Goal: Find contact information: Find contact information

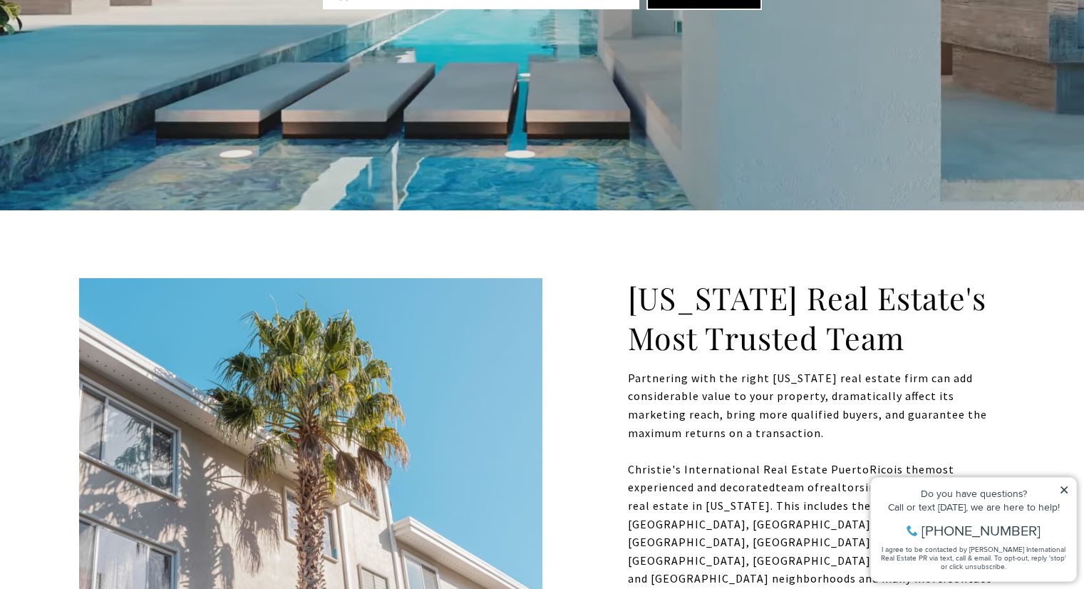
scroll to position [439, 0]
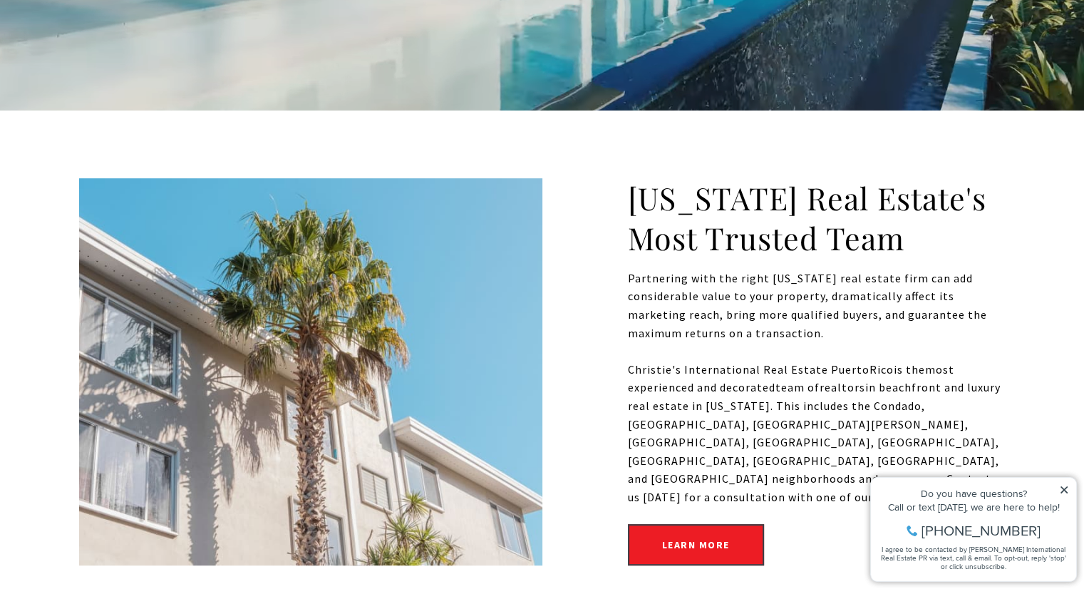
click at [1062, 489] on icon at bounding box center [1064, 489] width 10 height 10
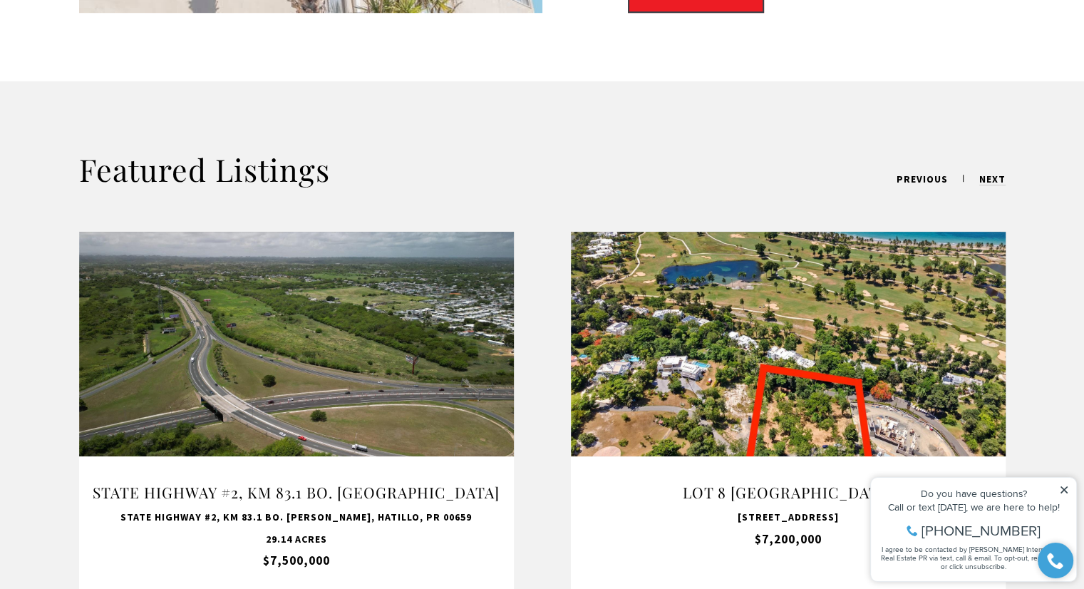
scroll to position [990, 0]
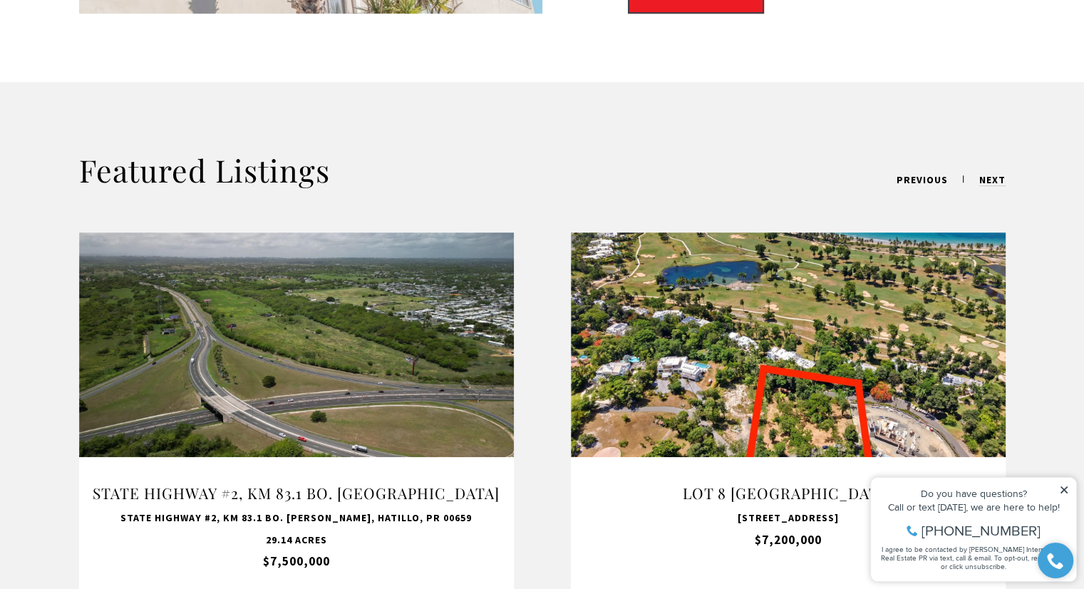
click at [424, 119] on div "Featured Listings previous next For Sale State Highway #2, KM 83.1 BO. [GEOGRAP…" at bounding box center [542, 424] width 1084 height 685
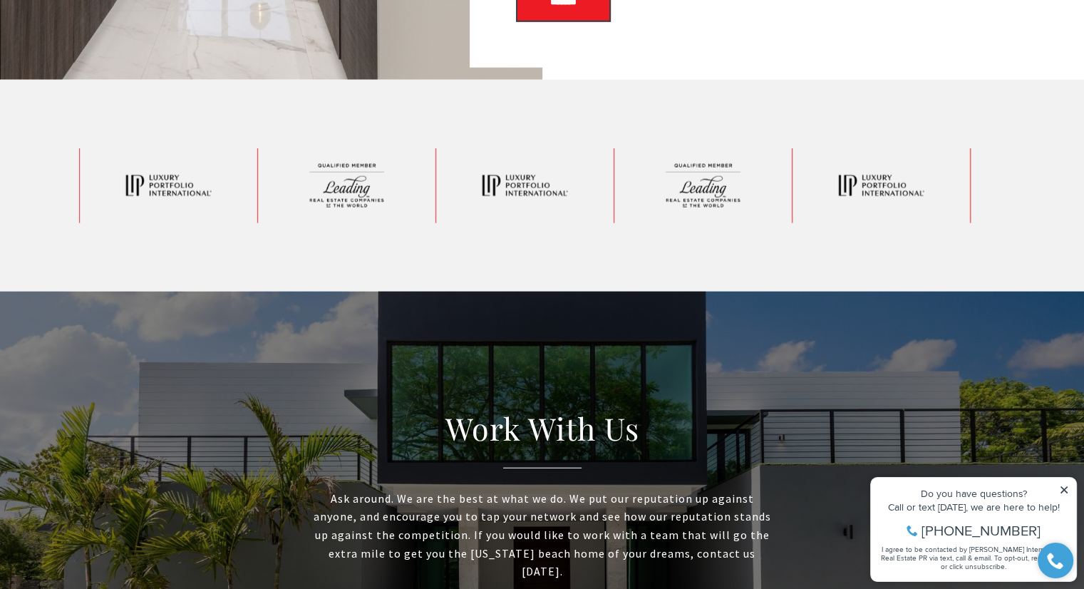
scroll to position [3572, 0]
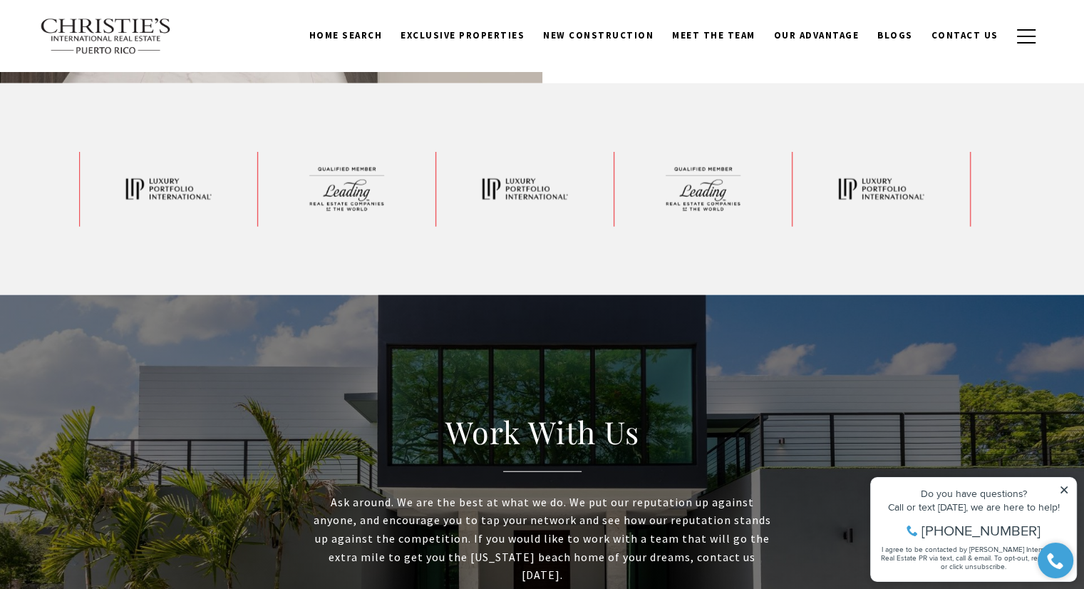
click at [1064, 490] on icon at bounding box center [1063, 489] width 7 height 7
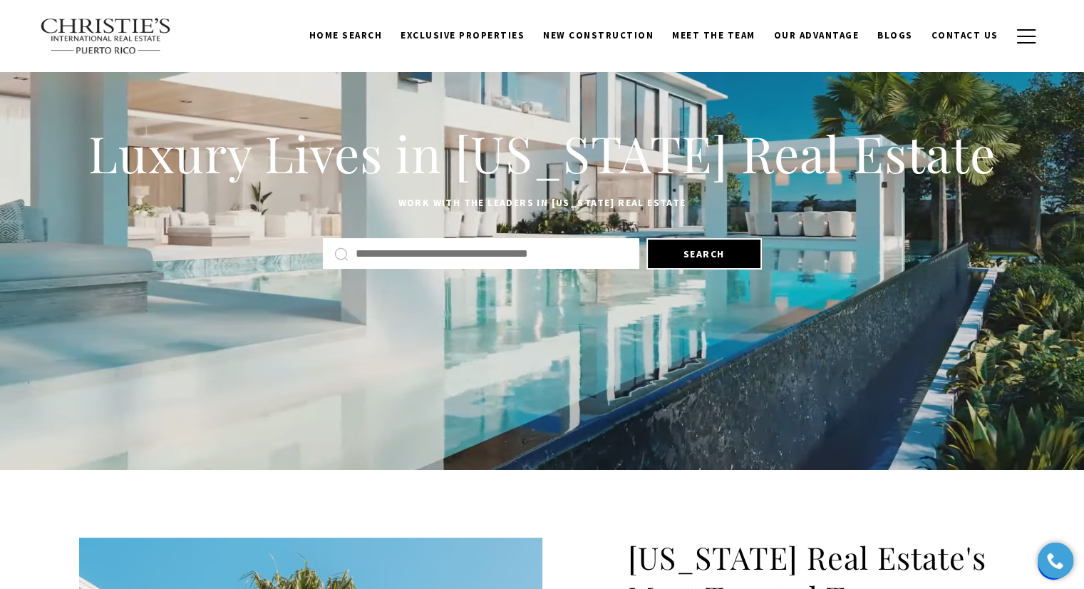
scroll to position [0, 0]
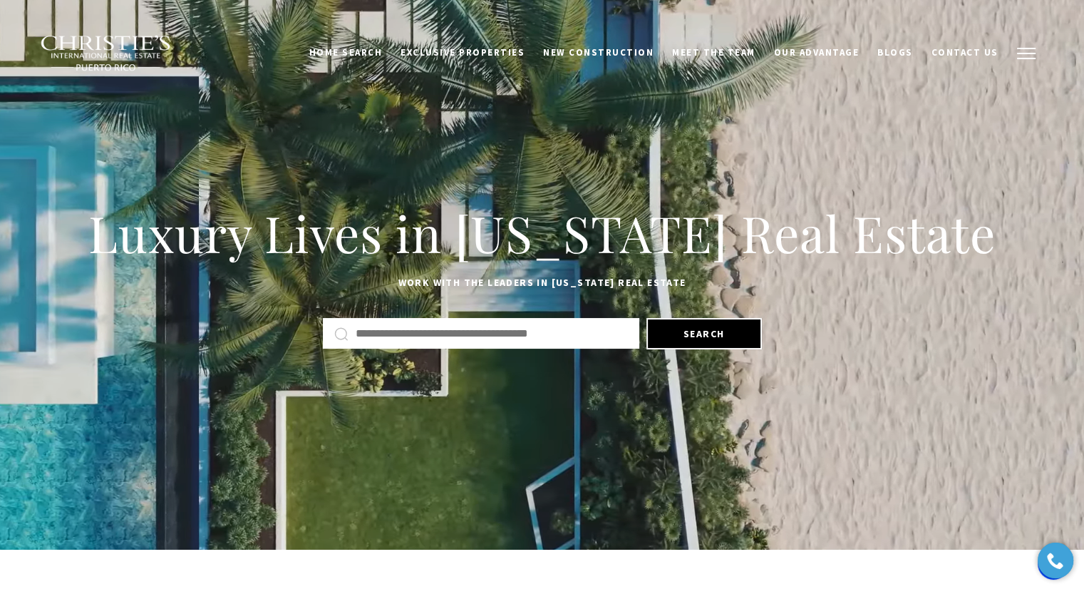
click at [1025, 46] on button "button" at bounding box center [1025, 53] width 37 height 41
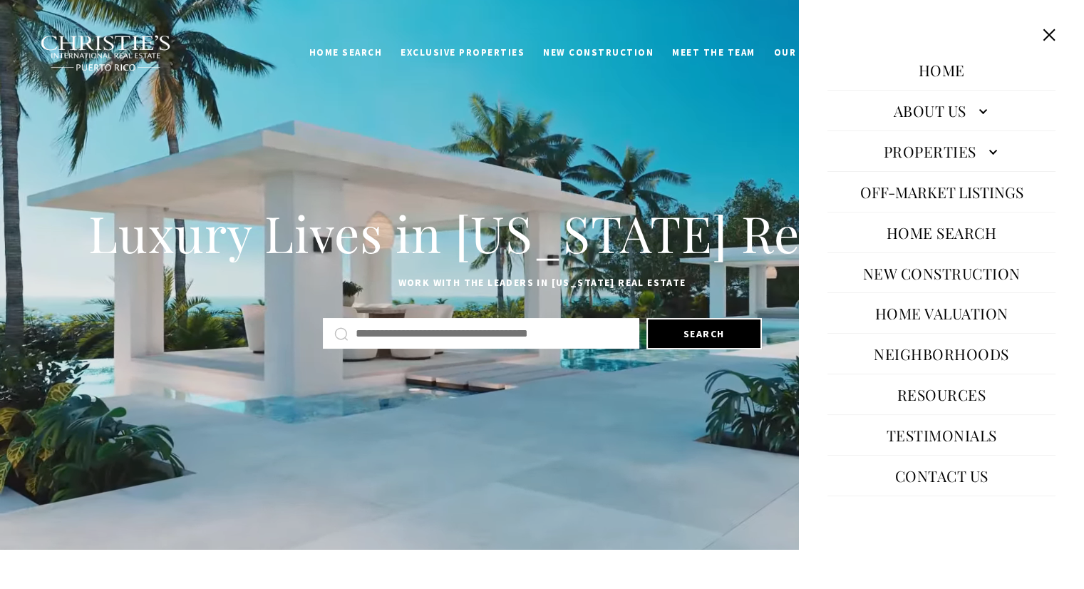
click at [979, 110] on link "About Us" at bounding box center [941, 110] width 228 height 34
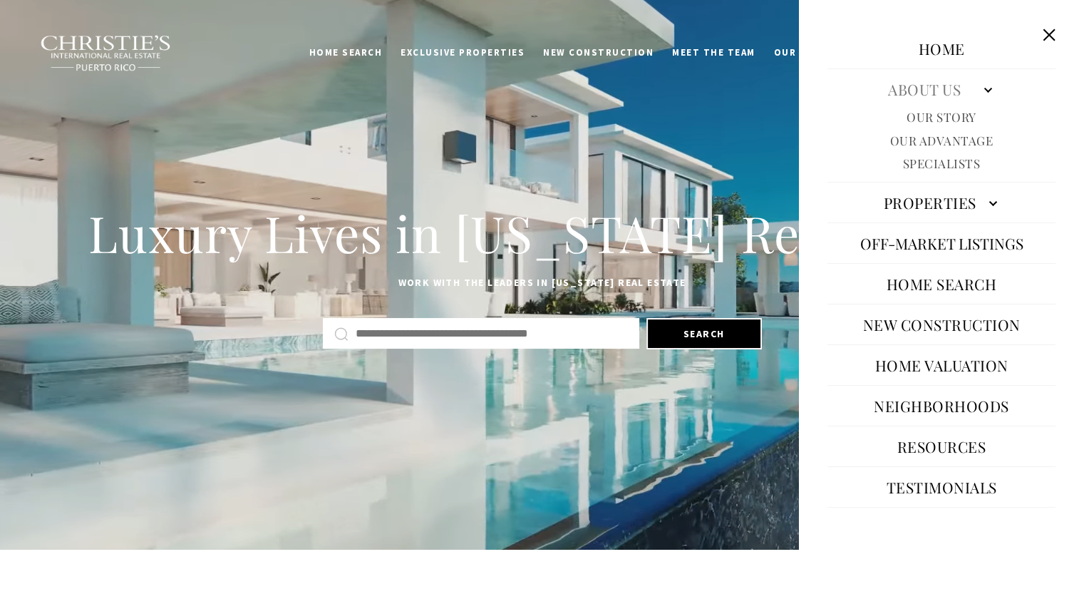
click at [943, 112] on link "Our Story" at bounding box center [941, 117] width 70 height 16
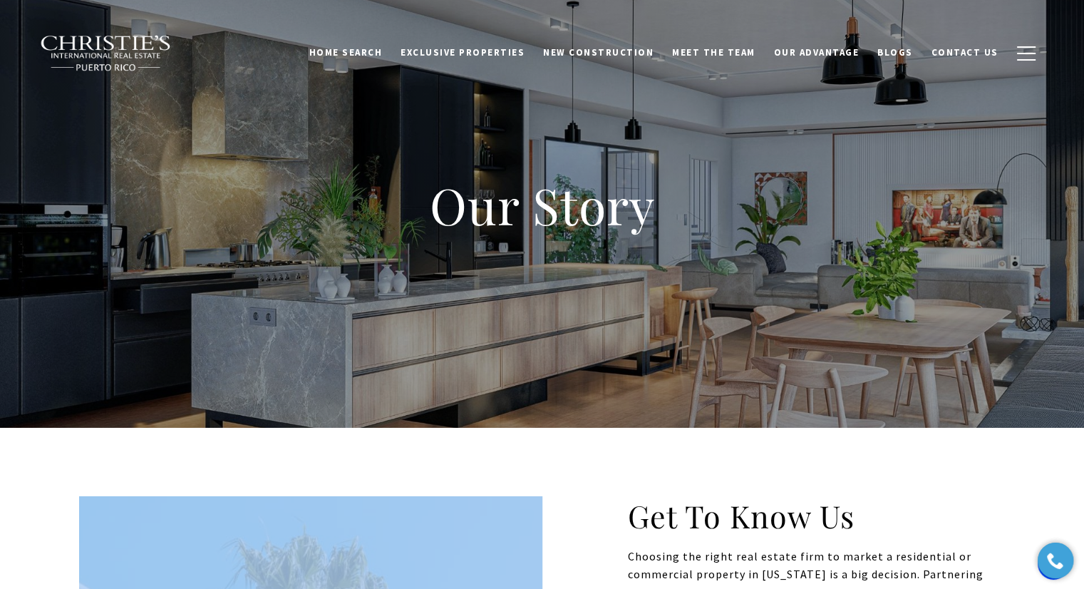
drag, startPoint x: 313, startPoint y: 491, endPoint x: 309, endPoint y: 529, distance: 38.6
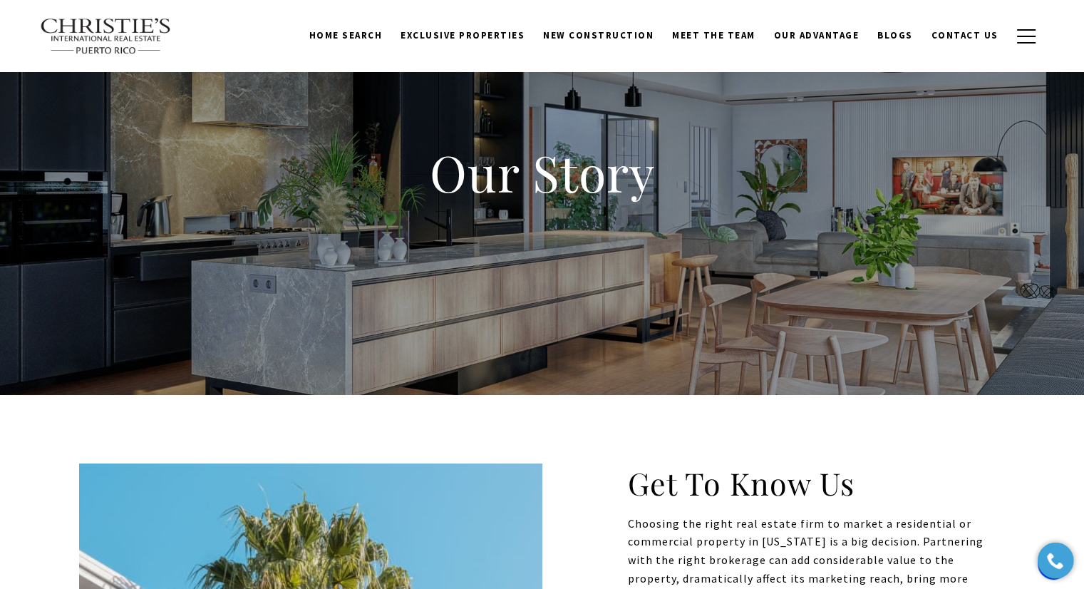
scroll to position [31, 0]
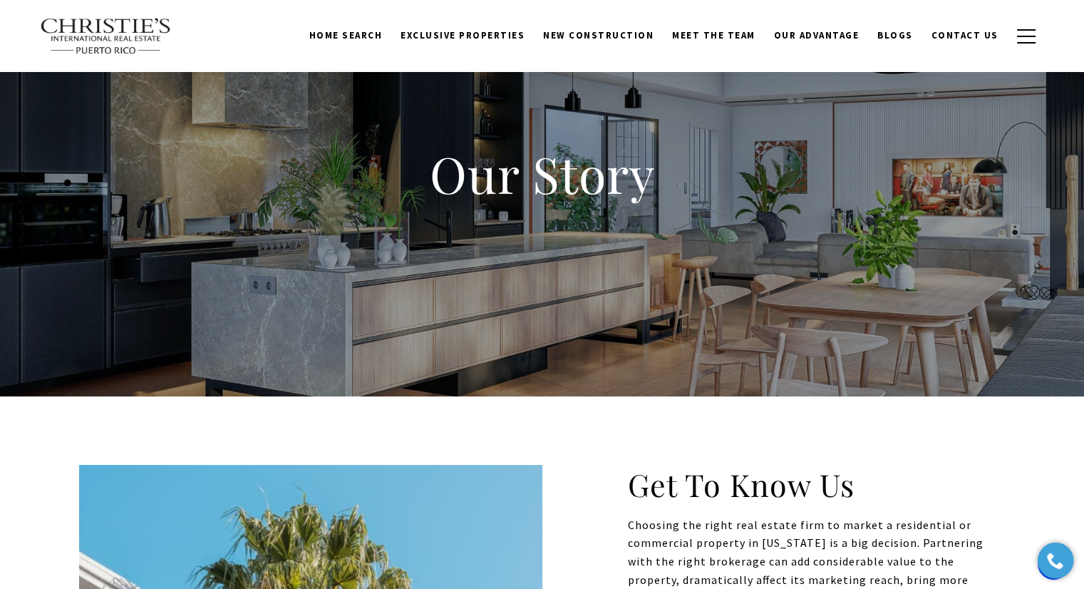
click at [596, 182] on h1 "Our Story" at bounding box center [542, 173] width 570 height 63
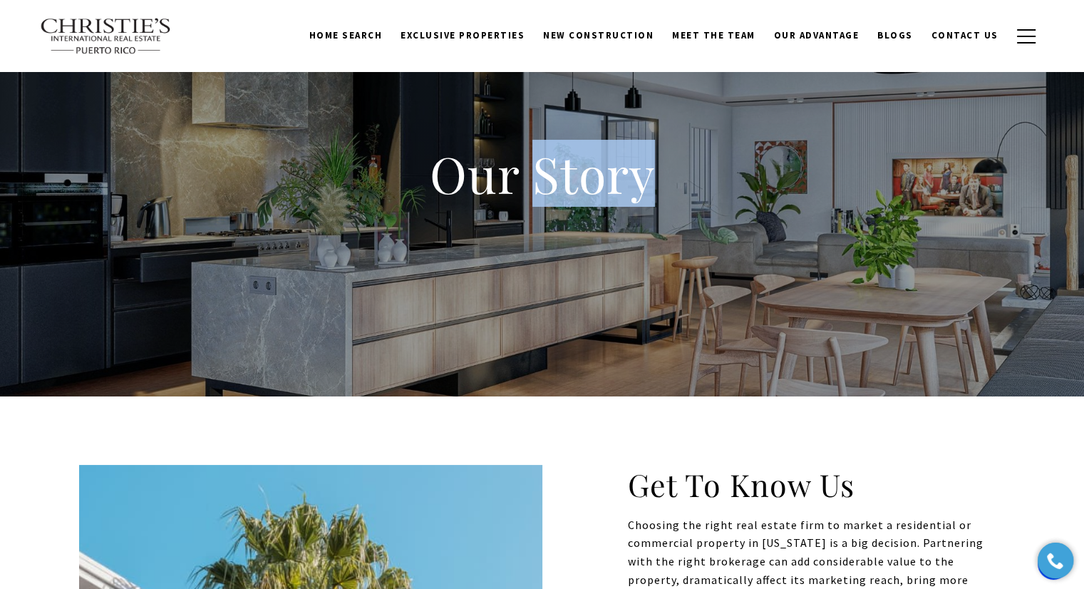
click at [596, 182] on h1 "Our Story" at bounding box center [542, 173] width 570 height 63
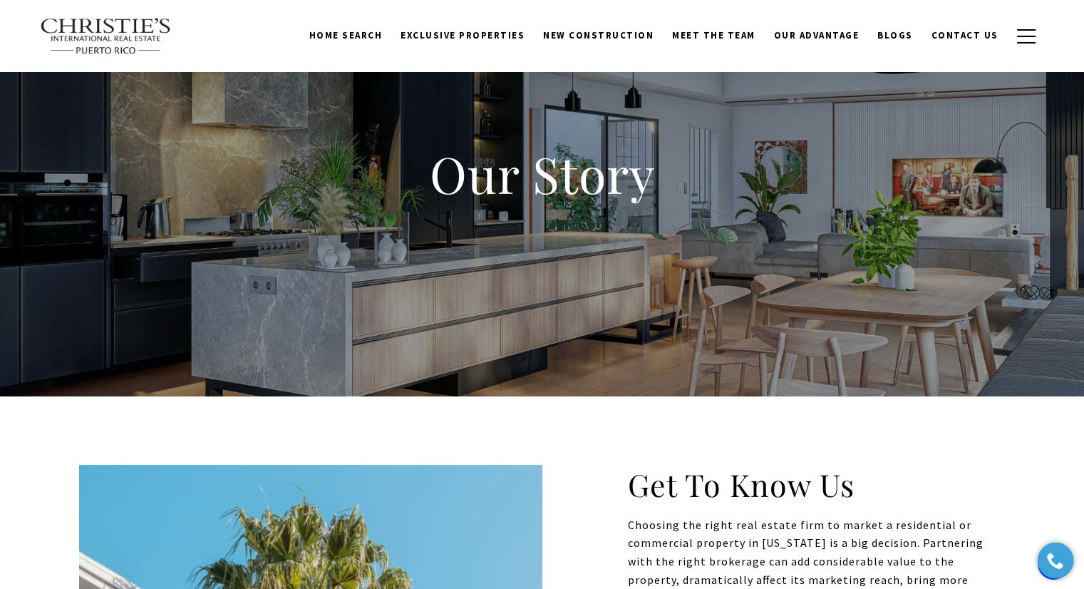
click at [481, 180] on h1 "Our Story" at bounding box center [542, 173] width 570 height 63
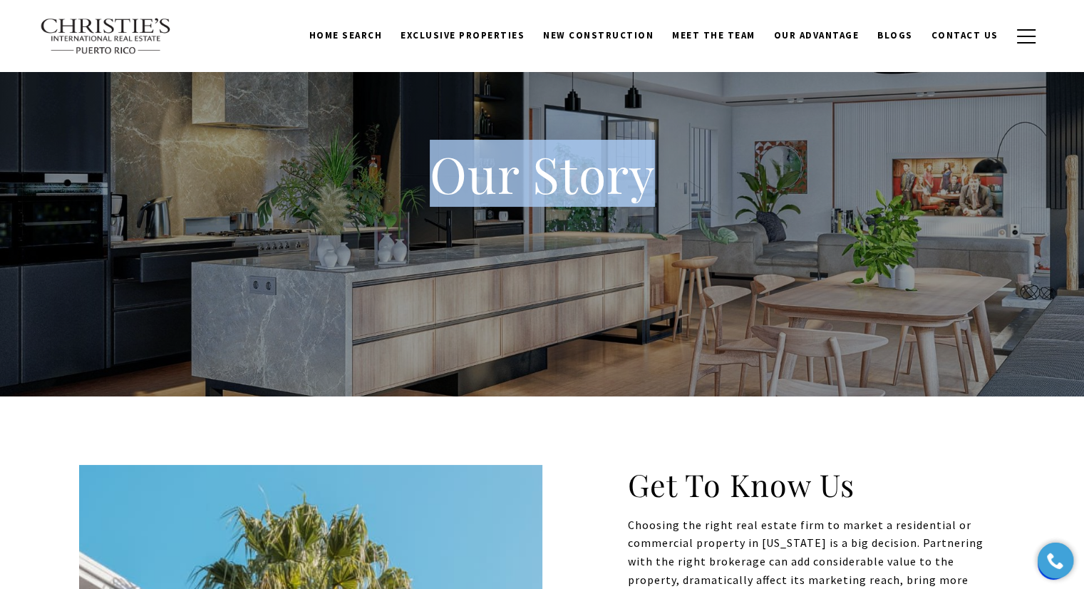
drag, startPoint x: 481, startPoint y: 180, endPoint x: 614, endPoint y: 185, distance: 133.3
click at [614, 185] on h1 "Our Story" at bounding box center [542, 173] width 570 height 63
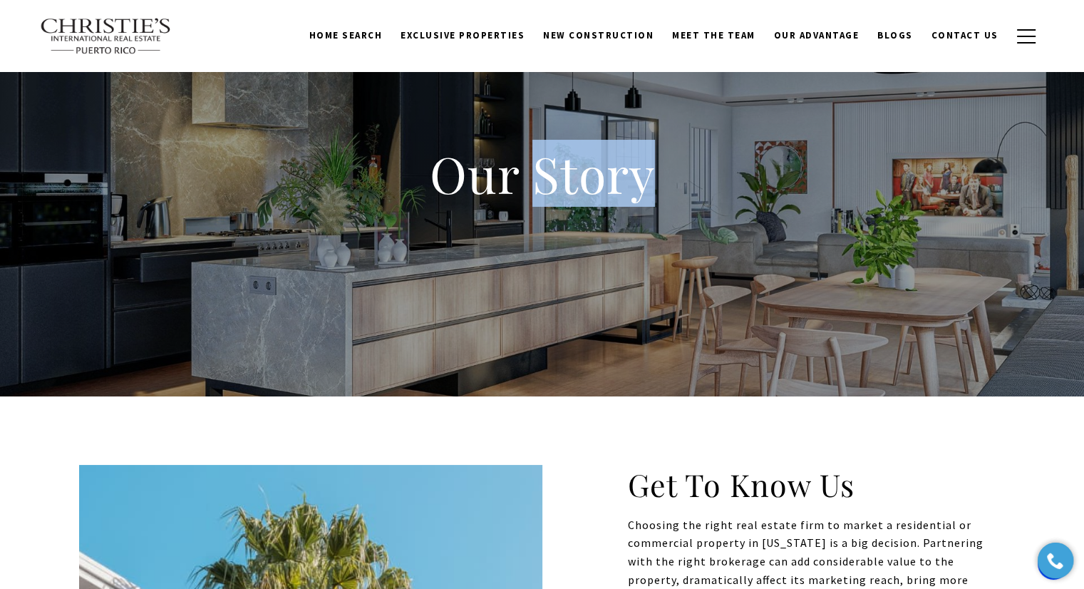
click at [614, 185] on h1 "Our Story" at bounding box center [542, 173] width 570 height 63
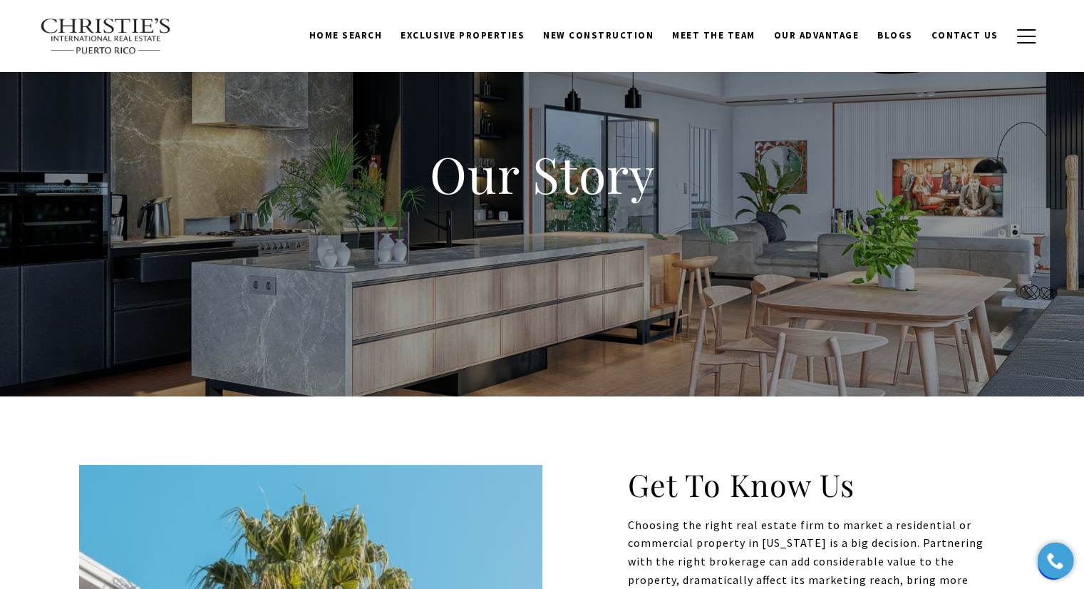
click at [470, 172] on h1 "Our Story" at bounding box center [542, 173] width 570 height 63
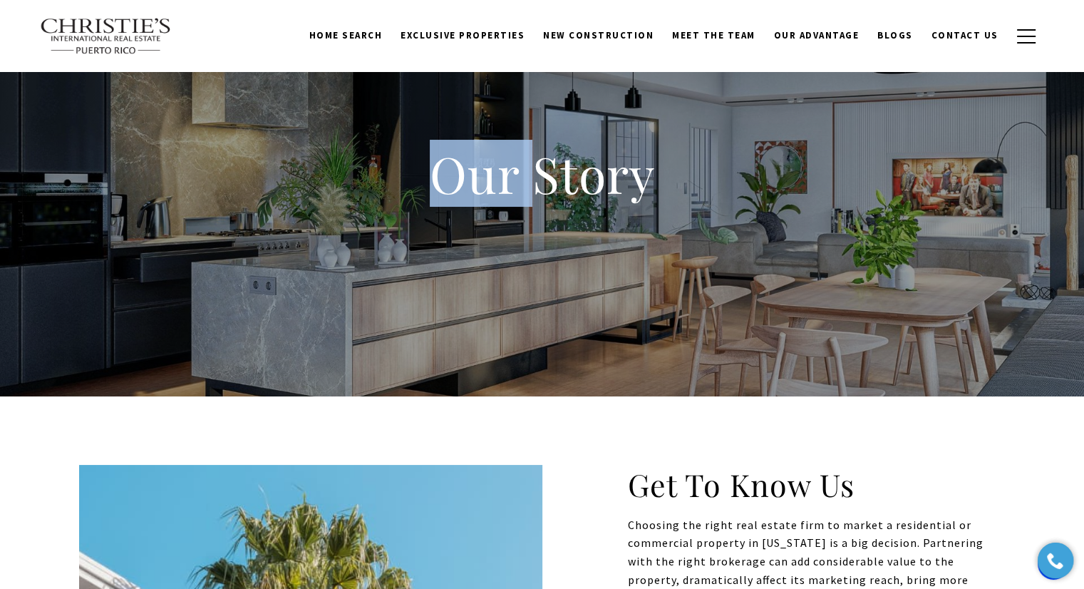
click at [470, 172] on h1 "Our Story" at bounding box center [542, 173] width 570 height 63
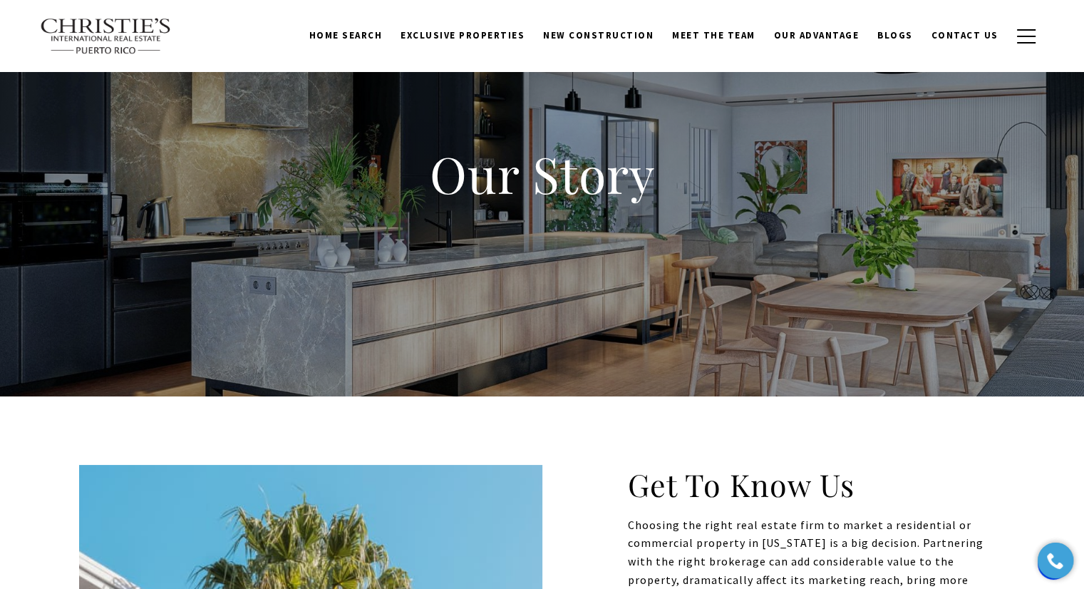
click at [594, 182] on h1 "Our Story" at bounding box center [542, 173] width 570 height 63
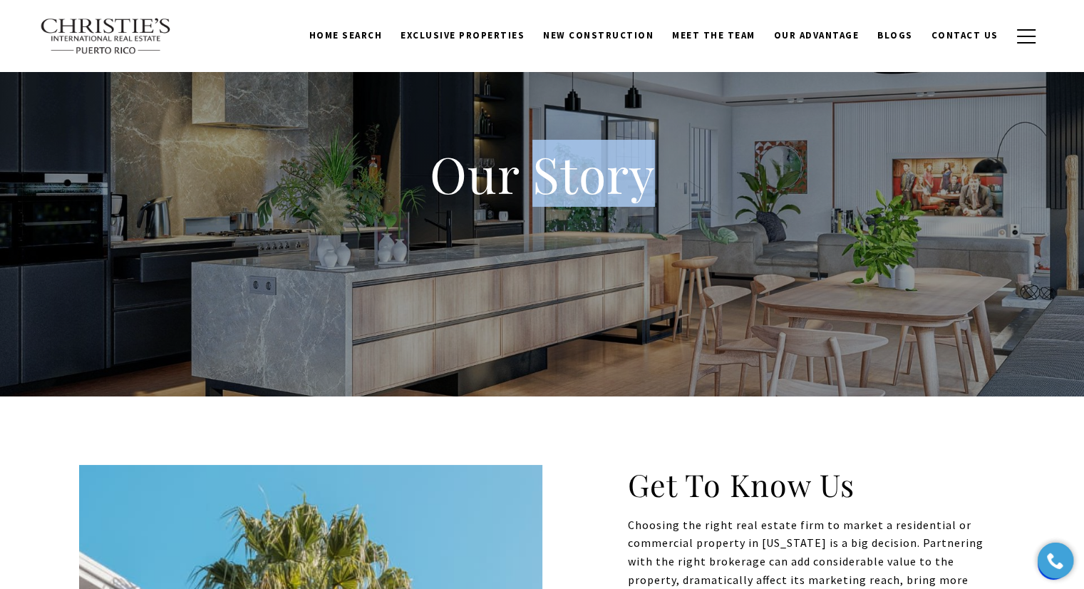
click at [594, 182] on h1 "Our Story" at bounding box center [542, 173] width 570 height 63
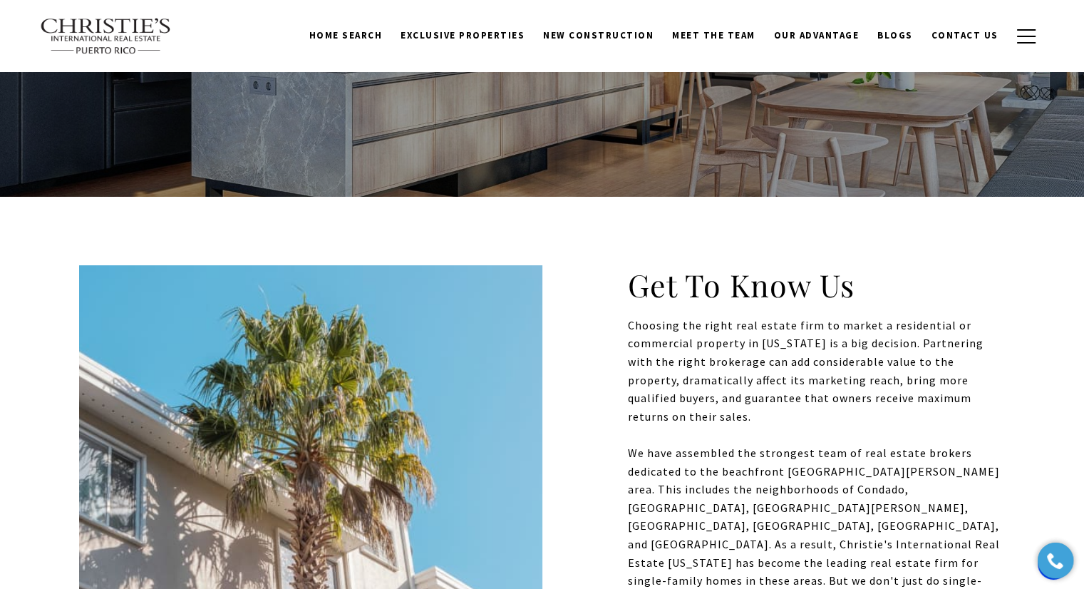
scroll to position [0, 0]
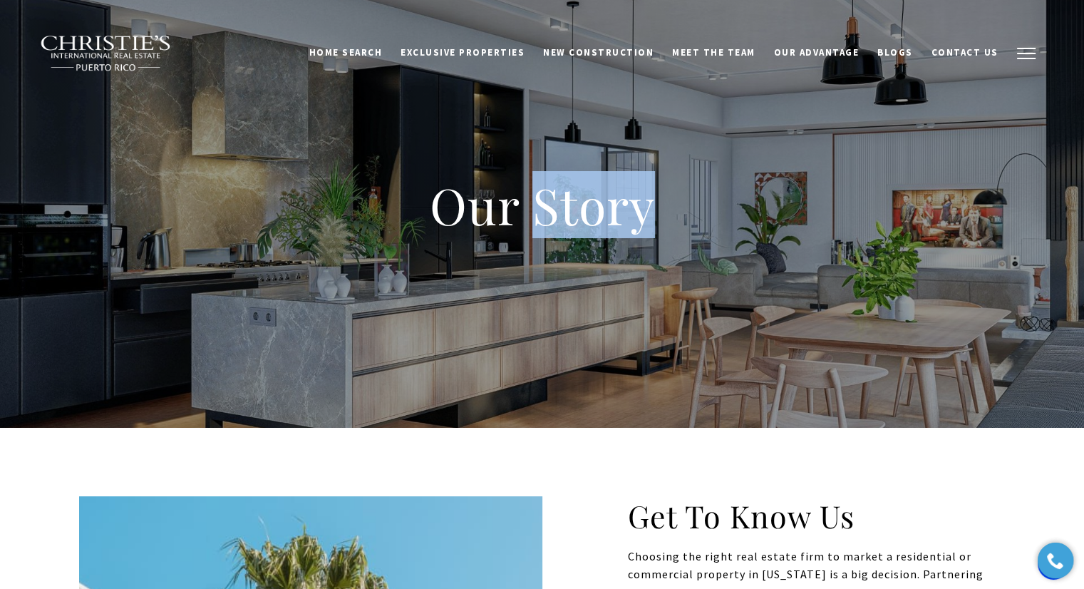
click at [1029, 45] on button "button" at bounding box center [1025, 53] width 37 height 41
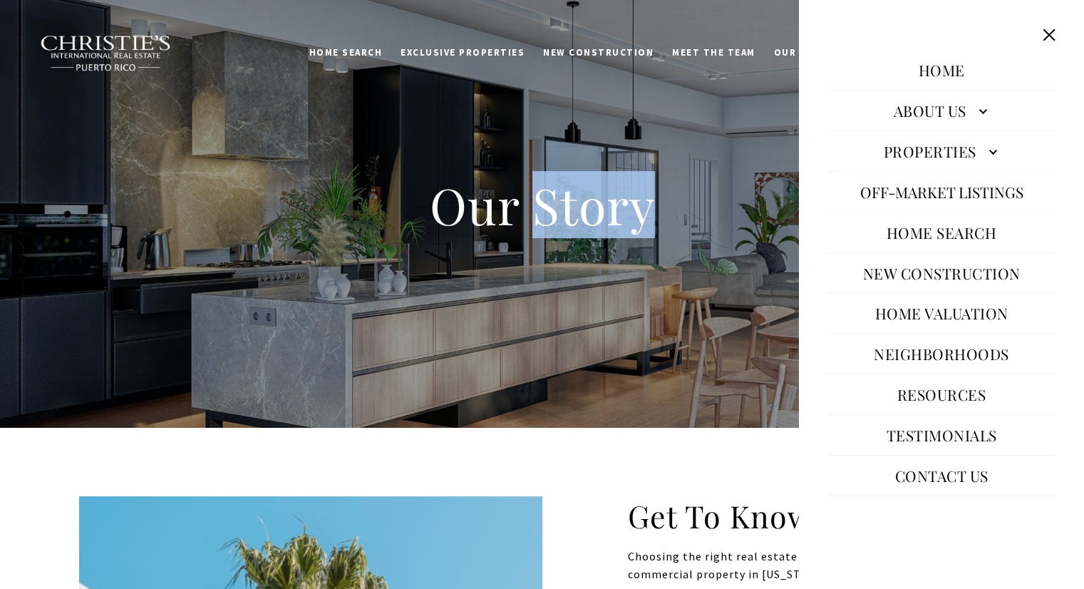
click at [933, 110] on link "About Us" at bounding box center [941, 110] width 228 height 34
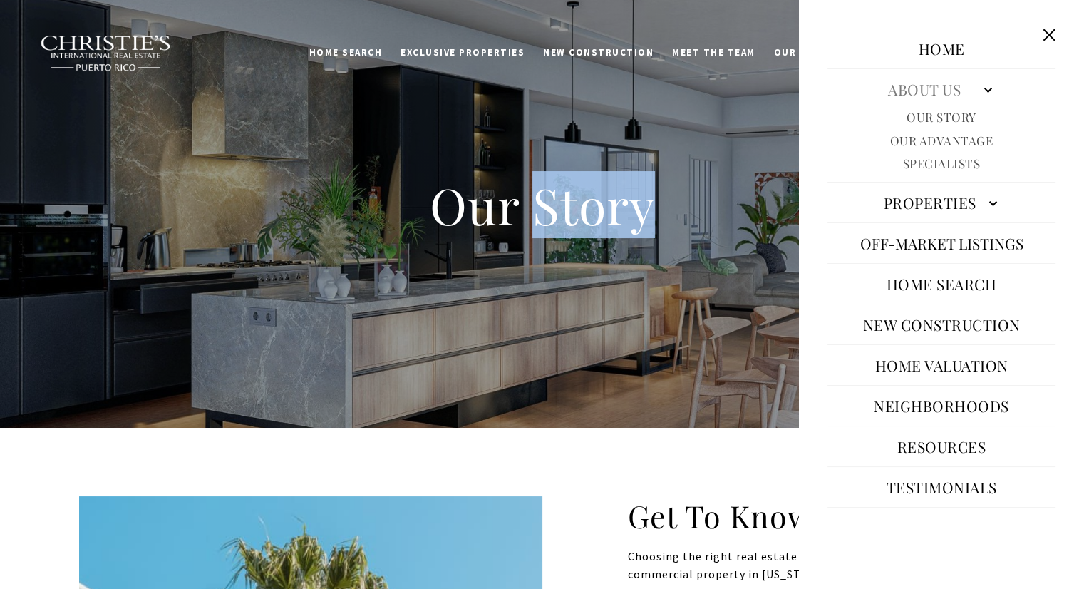
click at [946, 116] on link "Our Story" at bounding box center [941, 117] width 70 height 16
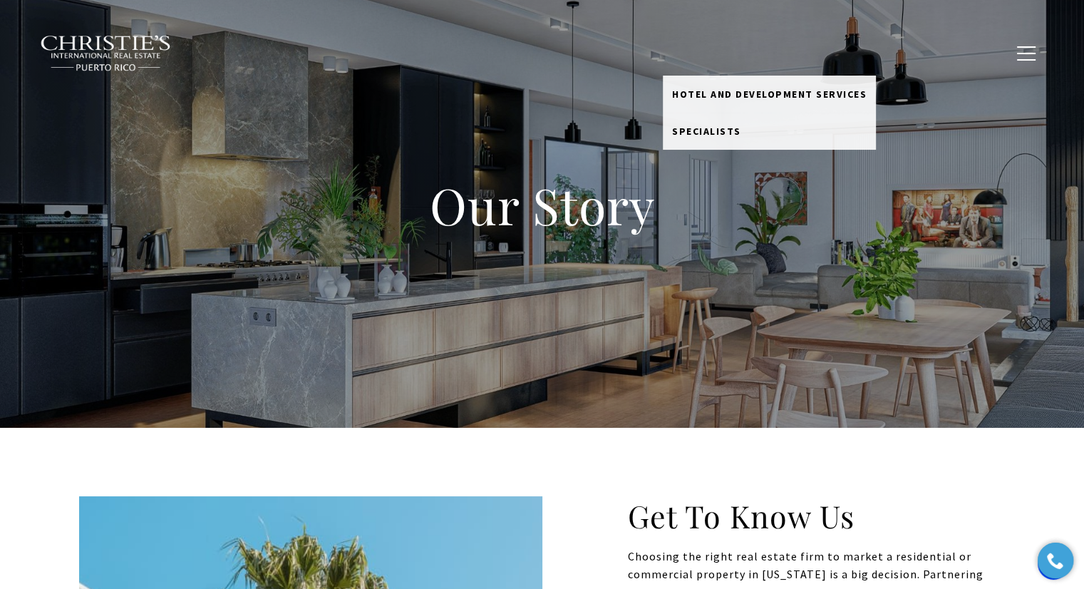
click at [752, 49] on link "Meet the Team" at bounding box center [714, 52] width 102 height 27
click at [732, 50] on link "Meet the Team" at bounding box center [714, 52] width 102 height 27
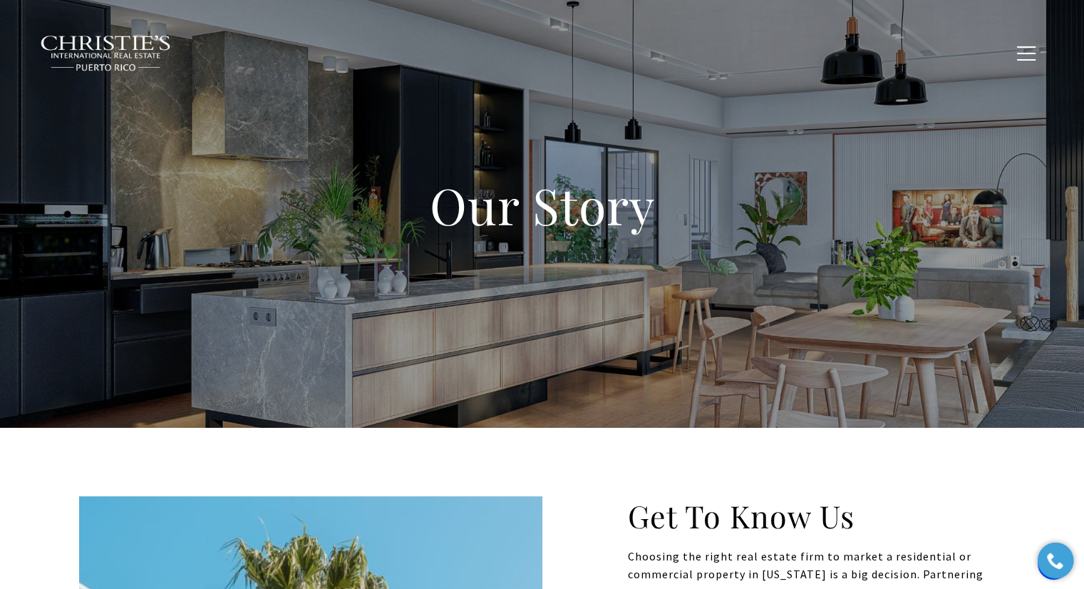
click at [732, 50] on link "Meet the Team" at bounding box center [714, 52] width 102 height 27
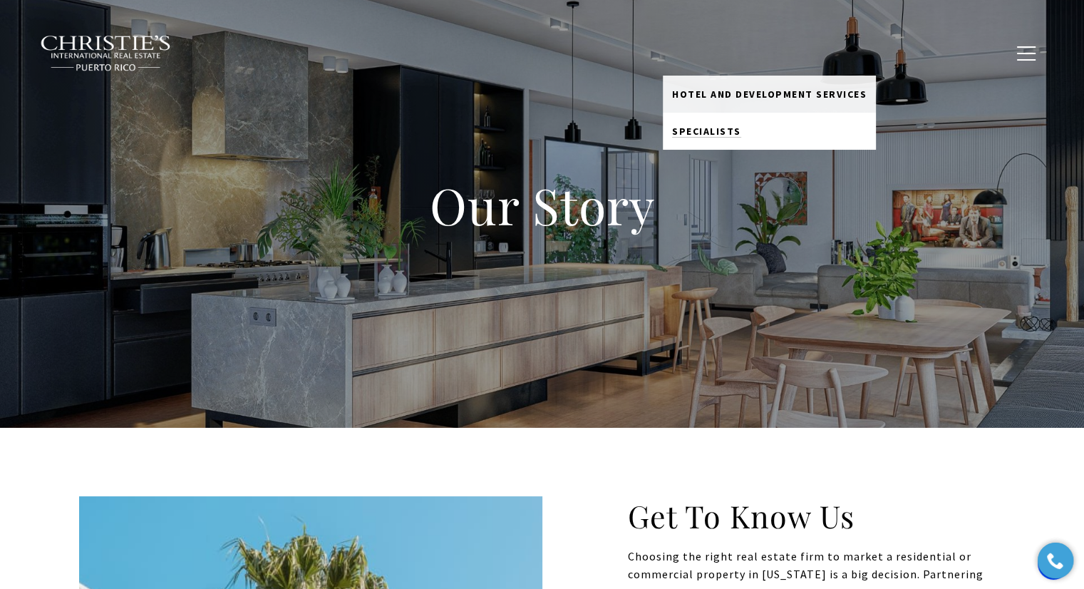
click at [757, 132] on link "Specialists" at bounding box center [769, 131] width 213 height 37
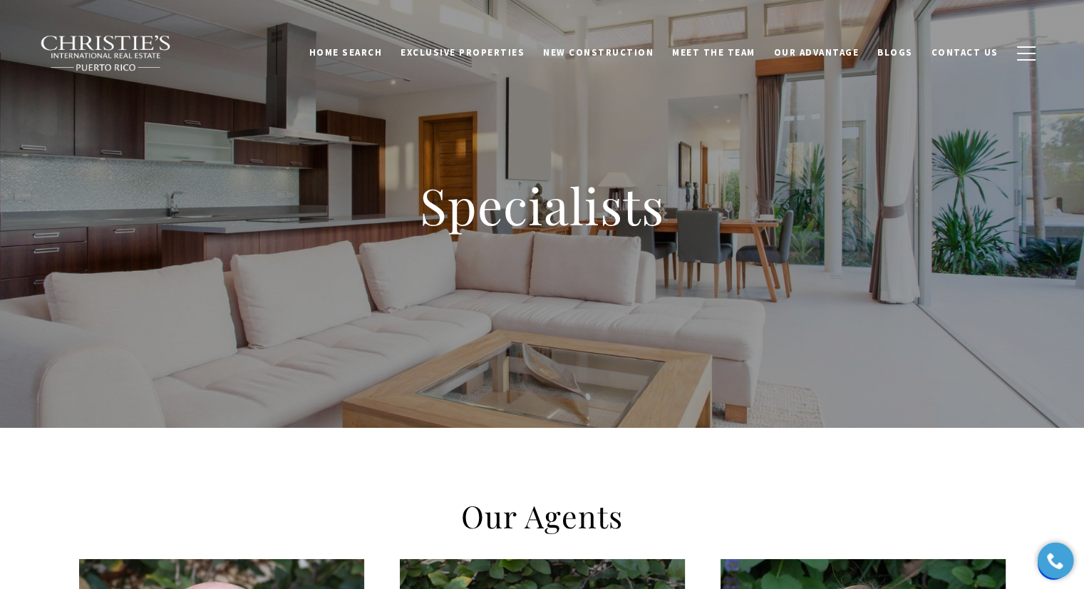
click at [589, 200] on h1 "Specialists" at bounding box center [542, 205] width 570 height 63
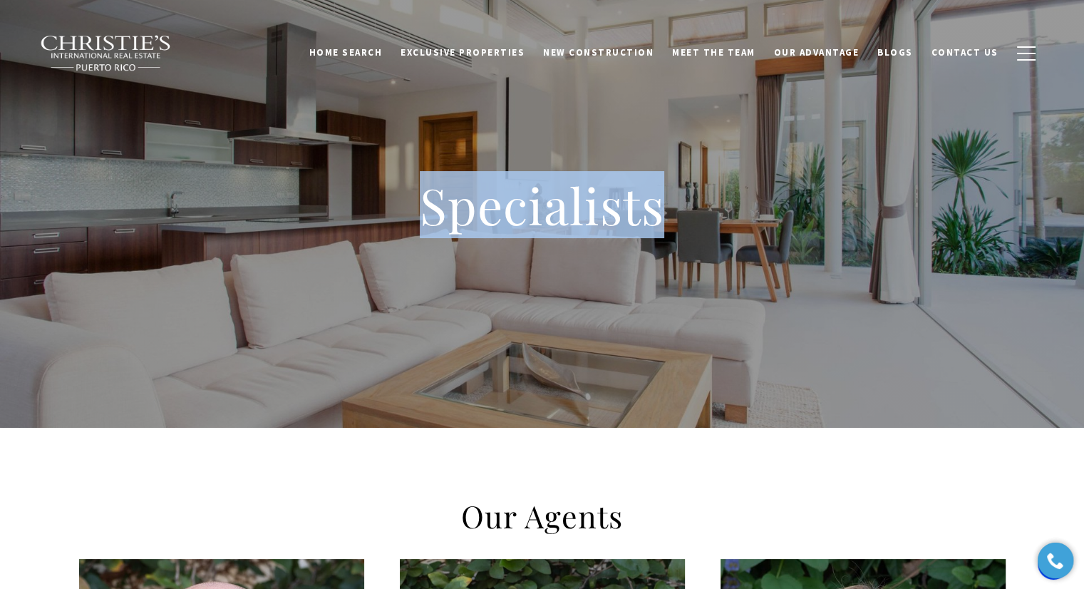
click at [589, 200] on h1 "Specialists" at bounding box center [542, 205] width 570 height 63
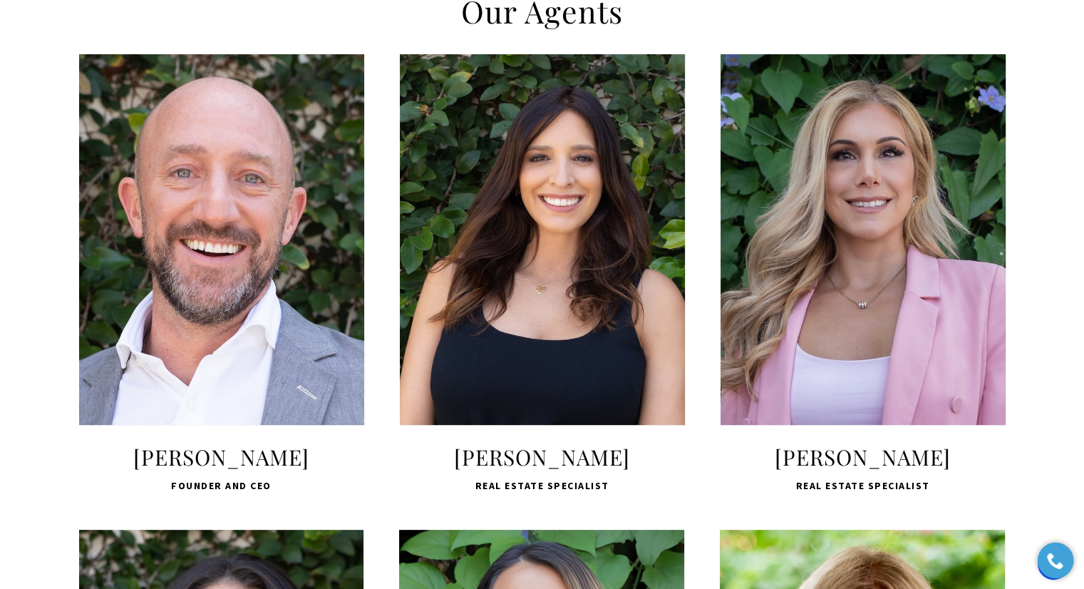
scroll to position [643, 0]
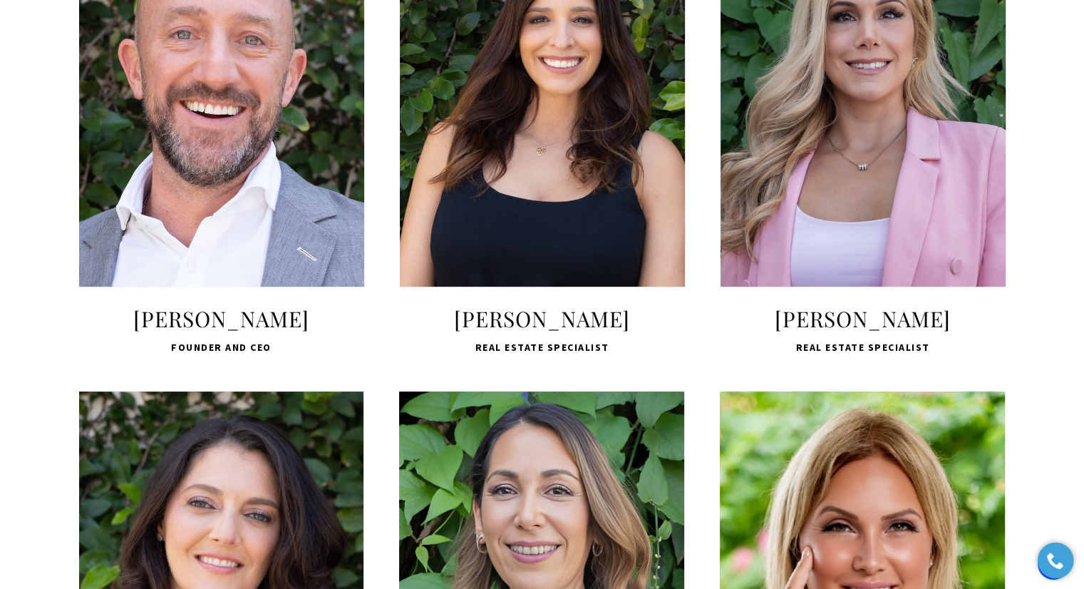
click at [241, 171] on div "LEARN MORE" at bounding box center [221, 101] width 285 height 370
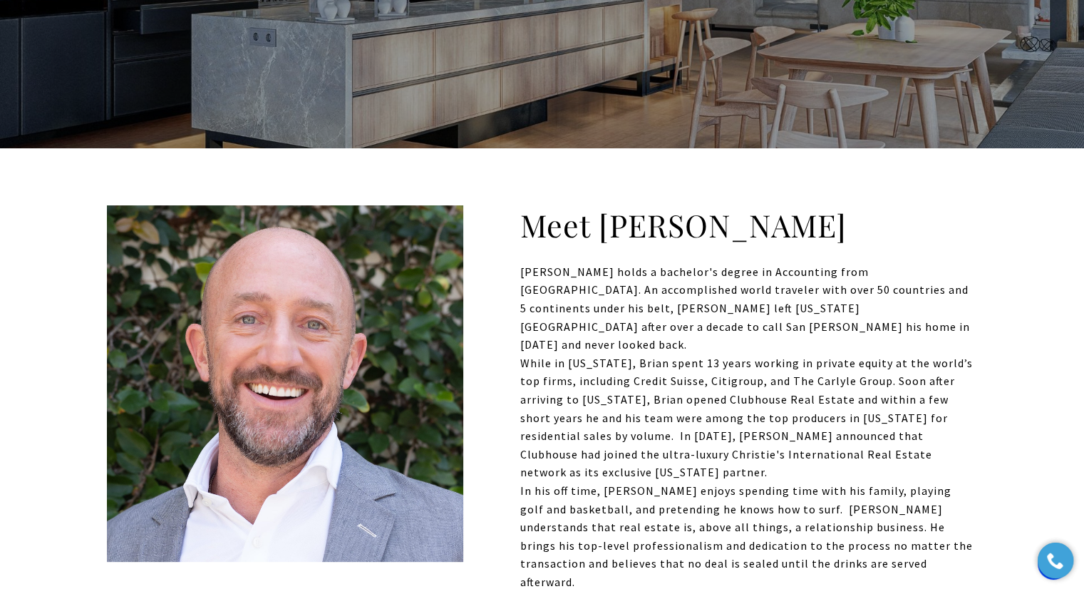
scroll to position [279, 0]
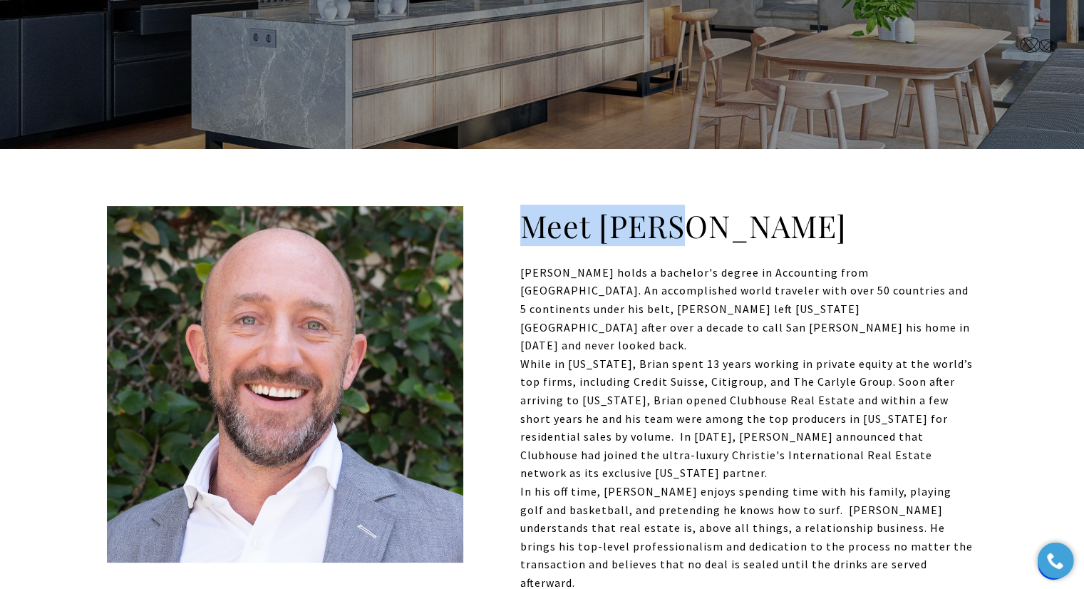
drag, startPoint x: 683, startPoint y: 235, endPoint x: 524, endPoint y: 196, distance: 163.6
click at [524, 196] on div "Meet Brian Brian Aronson holds a bachelor's degree in Accounting from Lehigh Un…" at bounding box center [542, 567] width 1084 height 837
copy h2 "Meet Brian"
click at [591, 356] on p "While in New York, Brian spent 13 years working in private equity at the world’…" at bounding box center [542, 419] width 870 height 128
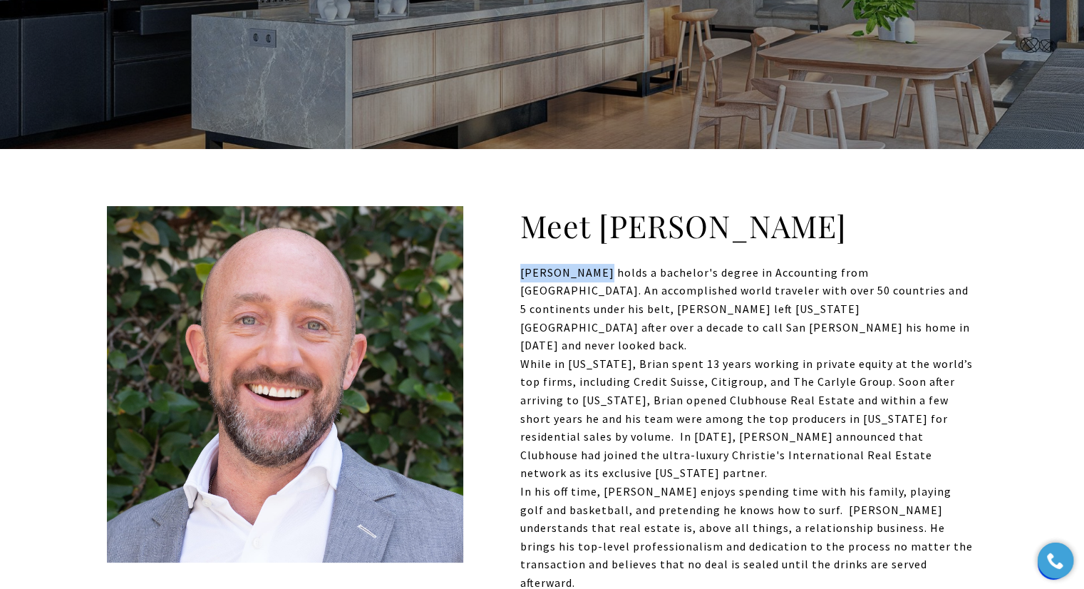
drag, startPoint x: 522, startPoint y: 267, endPoint x: 598, endPoint y: 274, distance: 76.6
click at [598, 274] on p "Brian Aronson holds a bachelor's degree in Accounting from Lehigh University. A…" at bounding box center [542, 309] width 870 height 91
copy p "Brian Aronson"
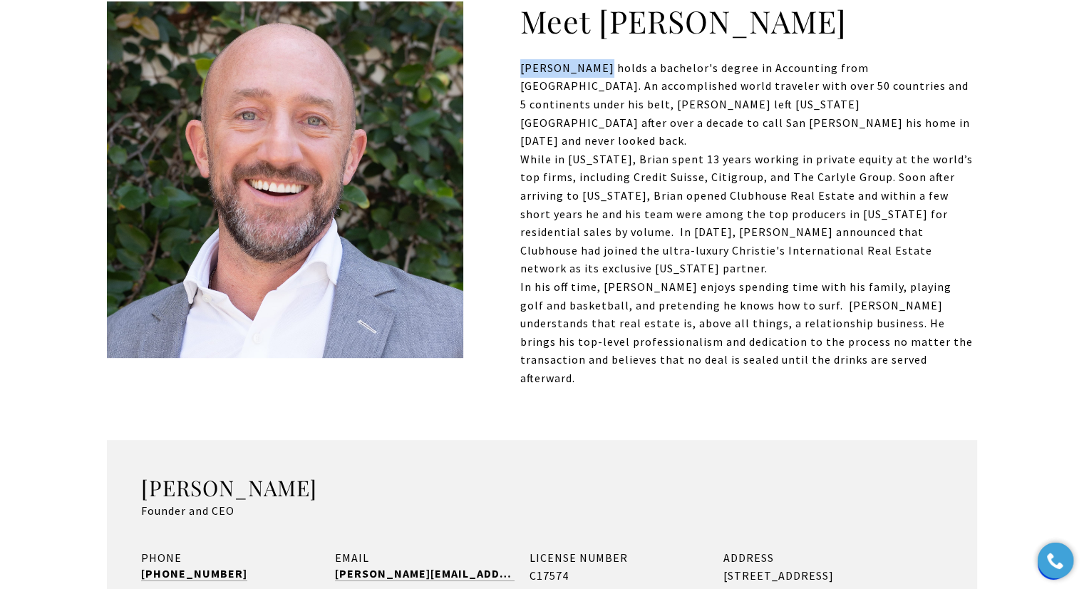
scroll to position [484, 0]
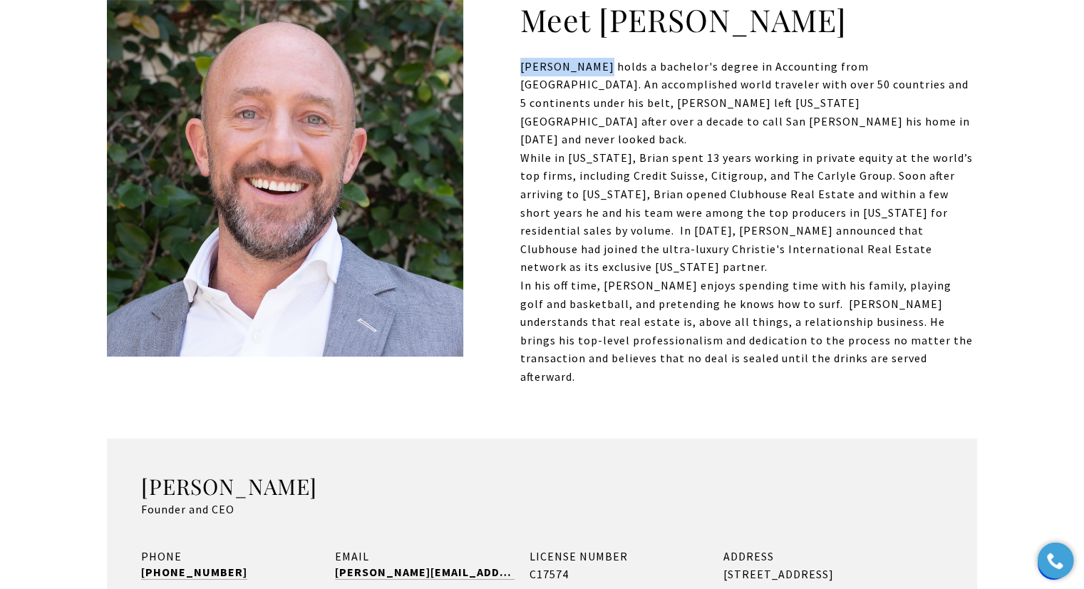
drag, startPoint x: 242, startPoint y: 454, endPoint x: 129, endPoint y: 459, distance: 112.7
click at [129, 459] on div "Brian Aronson Founder and CEO PHONE (787) 400-0699 EMAIL brian@cirepr.com LICEN…" at bounding box center [542, 580] width 870 height 285
copy div "Founder and CEO"
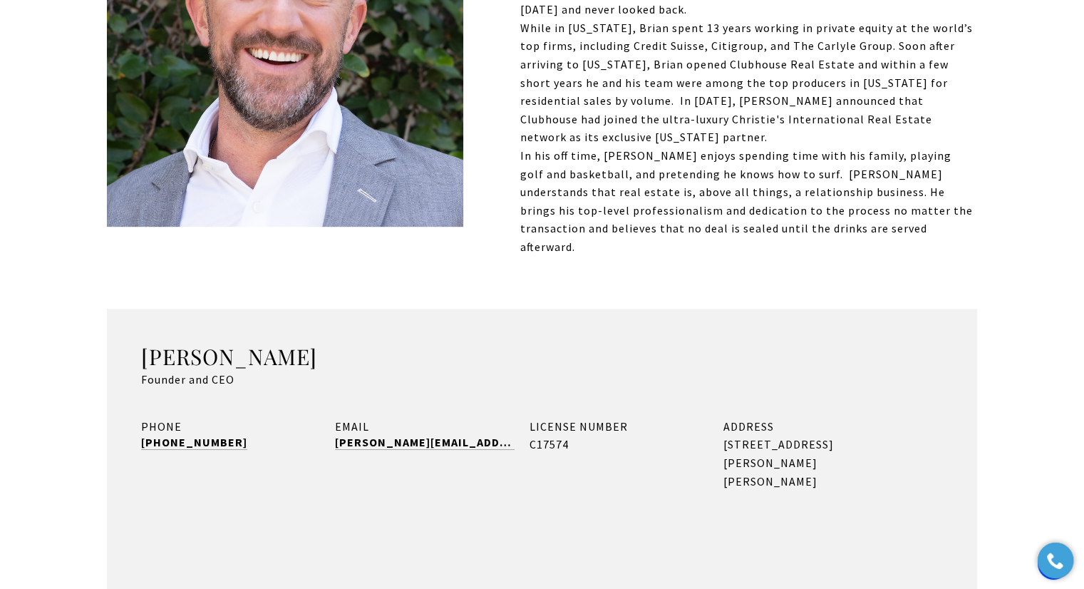
scroll to position [615, 0]
click at [368, 435] on link "brian@cirepr.com" at bounding box center [424, 442] width 179 height 14
drag, startPoint x: 226, startPoint y: 389, endPoint x: 193, endPoint y: 376, distance: 35.2
click at [193, 417] on div "PHONE (787) 400-0699" at bounding box center [230, 453] width 179 height 73
click at [222, 367] on div "Brian Aronson Founder and CEO PHONE (787) 400-0699 EMAIL brian@cirepr.com LICEN…" at bounding box center [542, 450] width 870 height 285
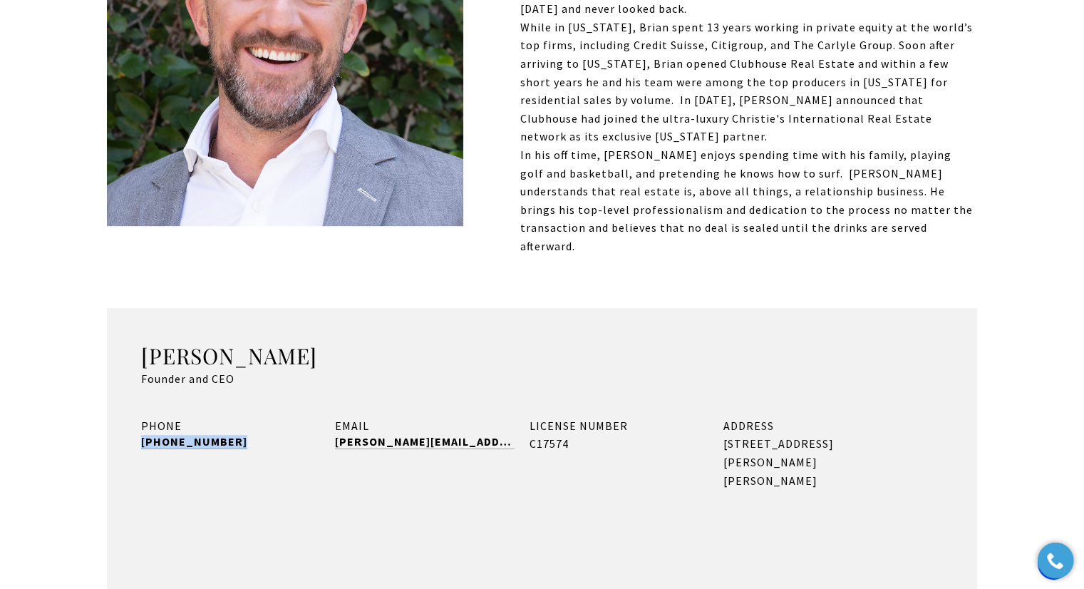
drag, startPoint x: 235, startPoint y: 391, endPoint x: 138, endPoint y: 393, distance: 96.9
click at [138, 393] on div "Brian Aronson Founder and CEO PHONE (787) 400-0699 EMAIL brian@cirepr.com LICEN…" at bounding box center [542, 450] width 870 height 285
copy link "(787) 400-0699"
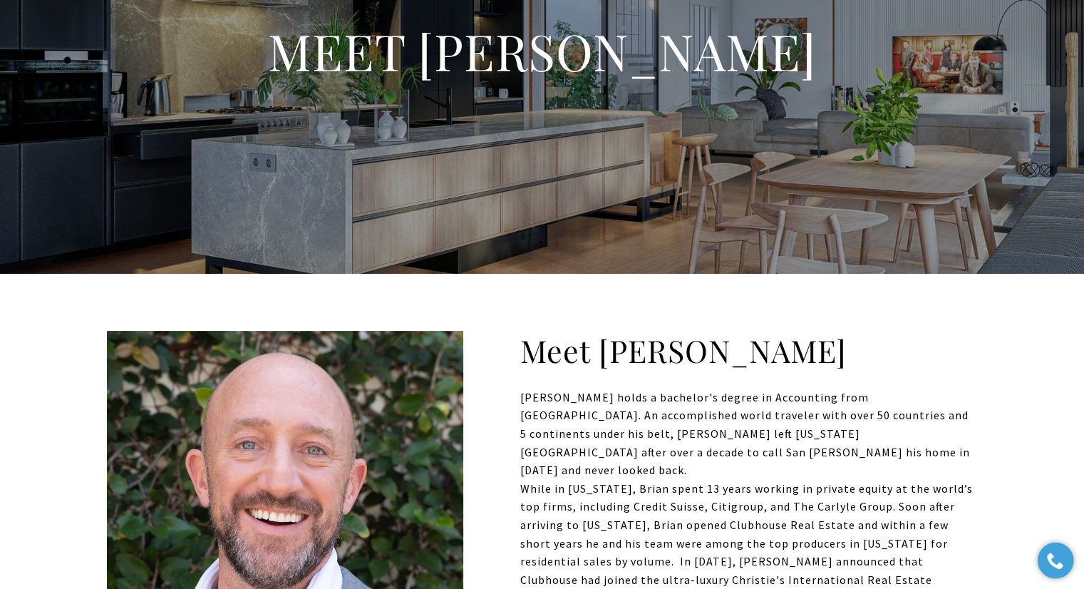
scroll to position [160, 0]
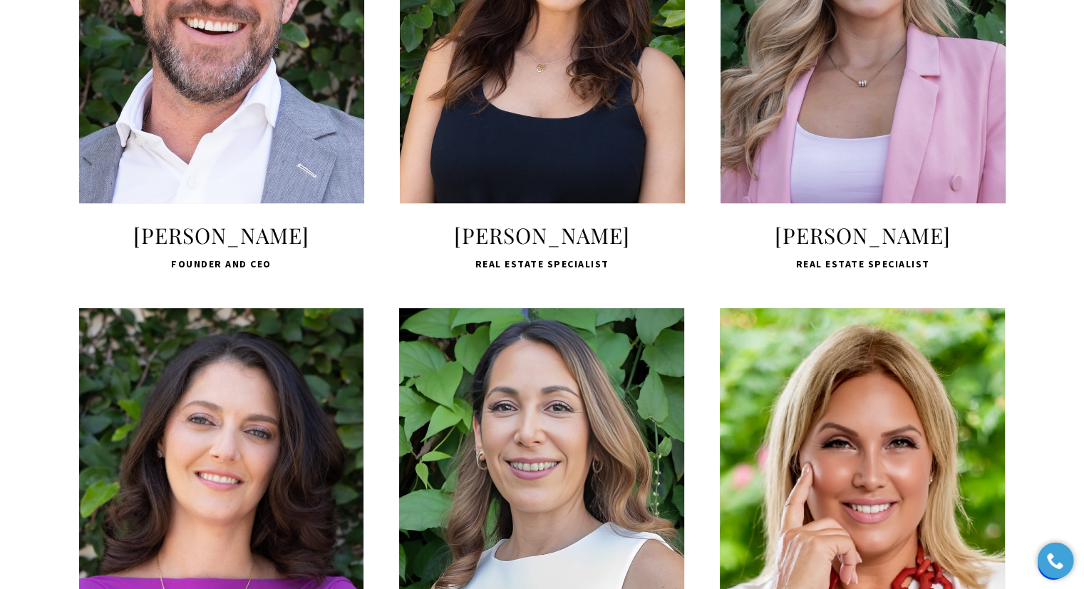
scroll to position [725, 0]
click at [298, 273] on div "[PERSON_NAME] Founder and CEO" at bounding box center [221, 247] width 285 height 51
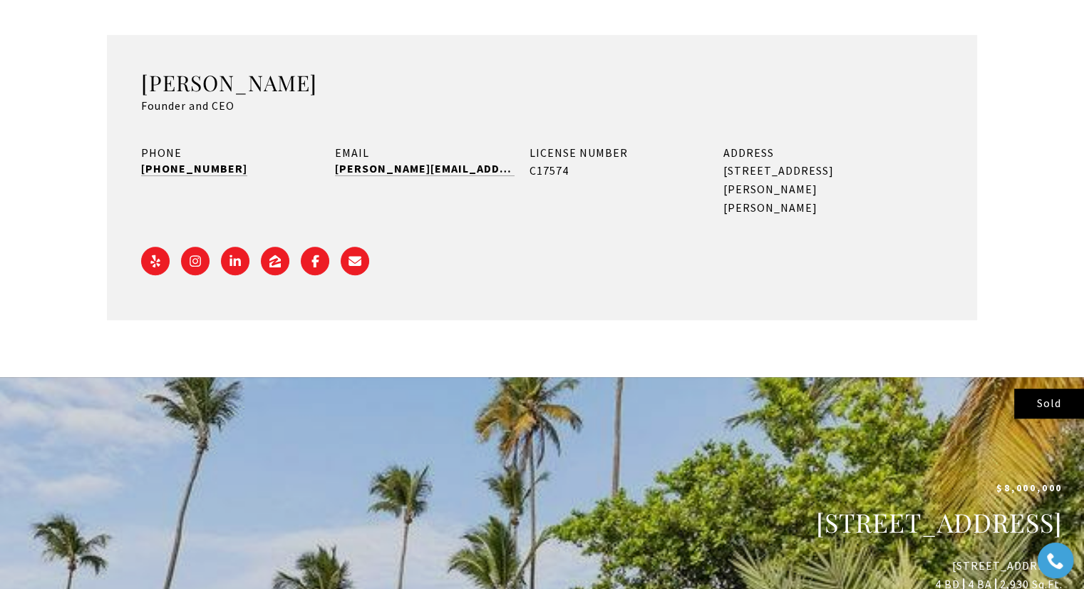
scroll to position [895, 0]
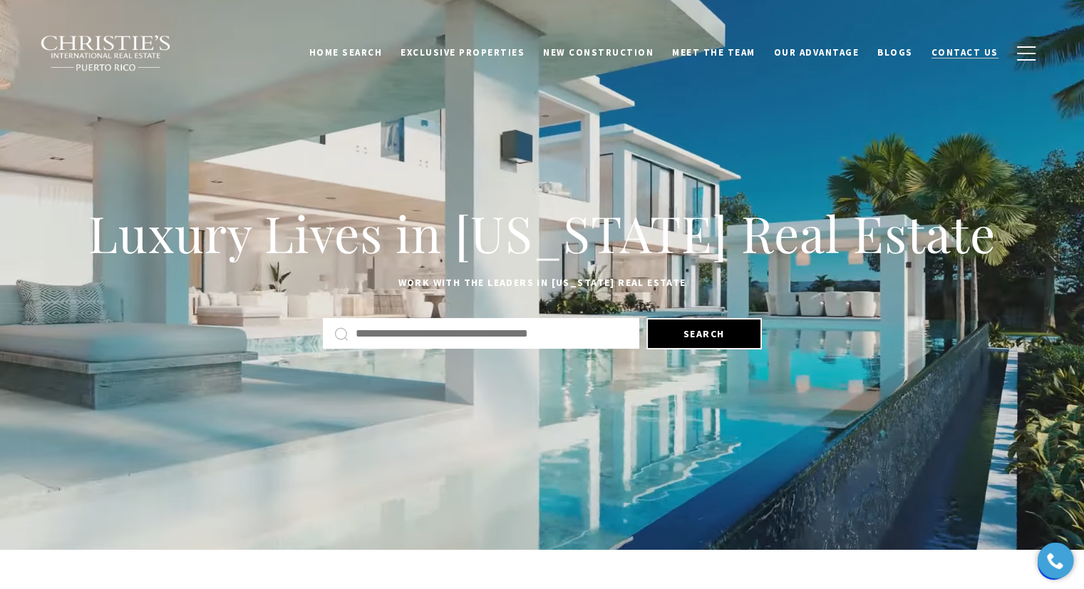
click at [978, 46] on span "Contact Us" at bounding box center [964, 52] width 67 height 12
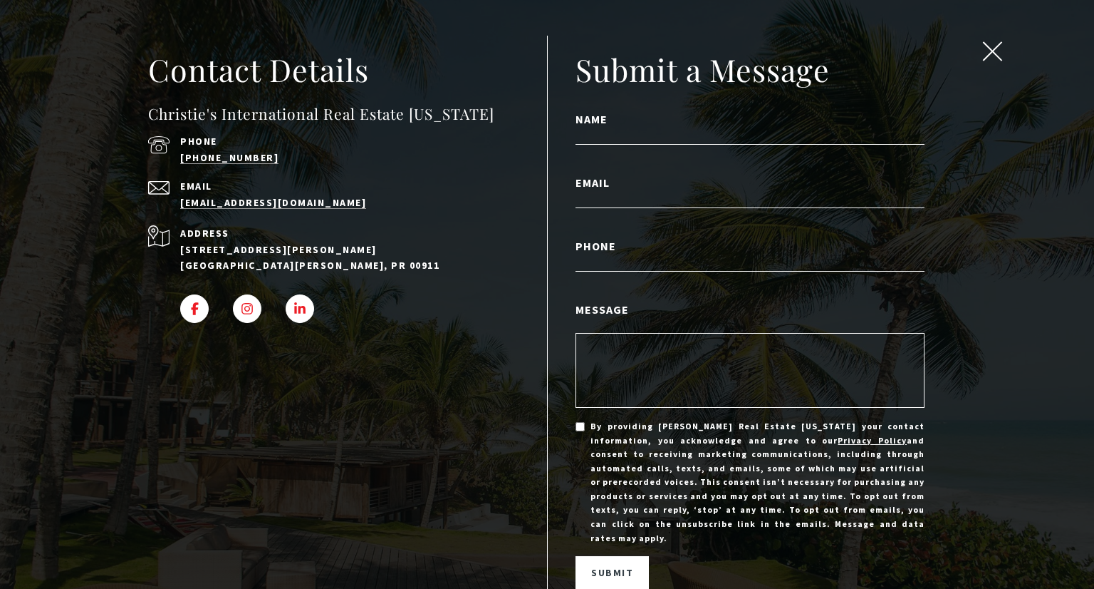
drag, startPoint x: 978, startPoint y: 46, endPoint x: 994, endPoint y: 66, distance: 25.3
click at [994, 66] on div "Contact Details Christie's International Real Estate [US_STATE] Phone [PHONE_NU…" at bounding box center [547, 294] width 1094 height 589
click at [985, 53] on span "close modal" at bounding box center [993, 51] width 19 height 19
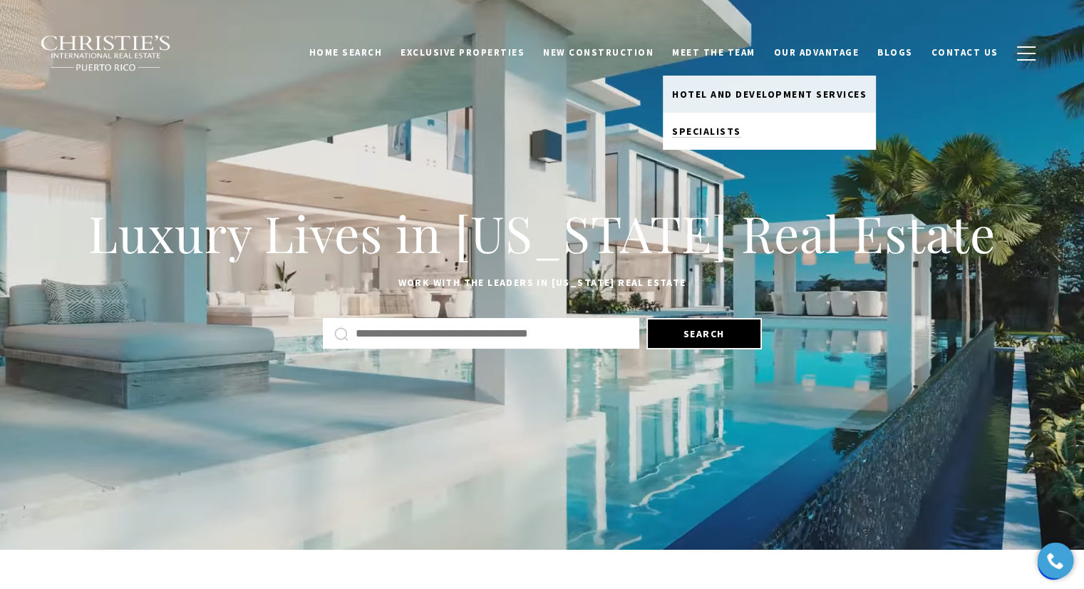
click at [732, 125] on span "Specialists" at bounding box center [706, 131] width 69 height 13
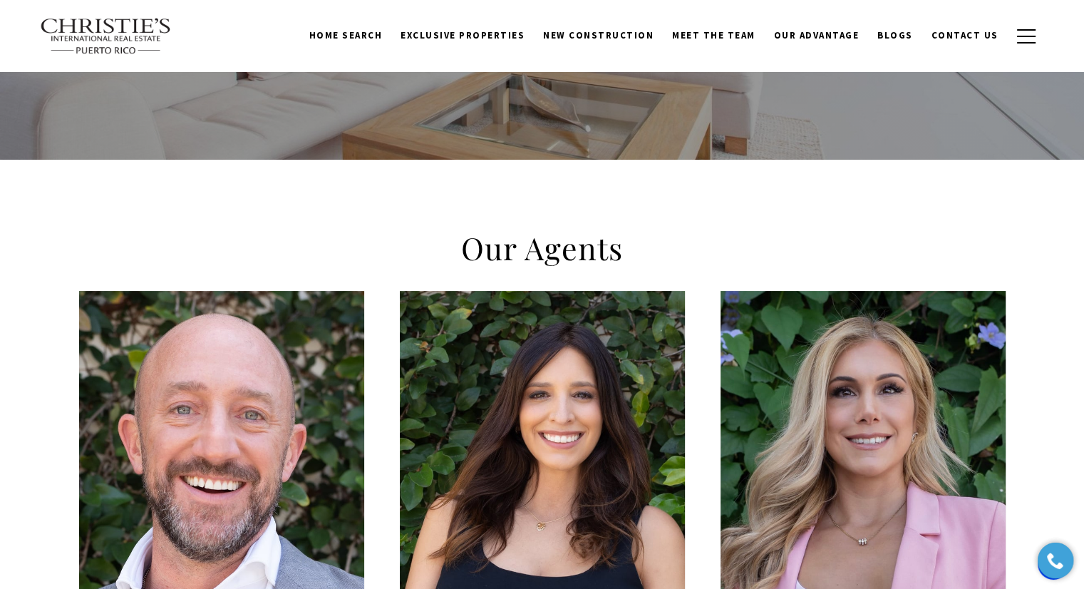
scroll to position [233, 0]
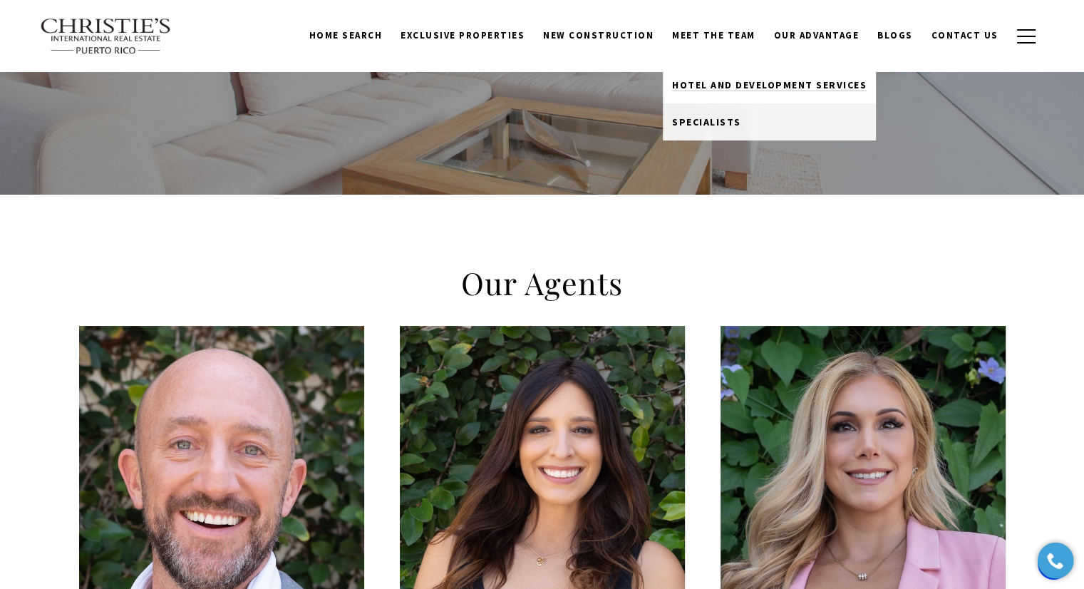
click at [712, 81] on span "Hotel and Development Services" at bounding box center [769, 84] width 195 height 13
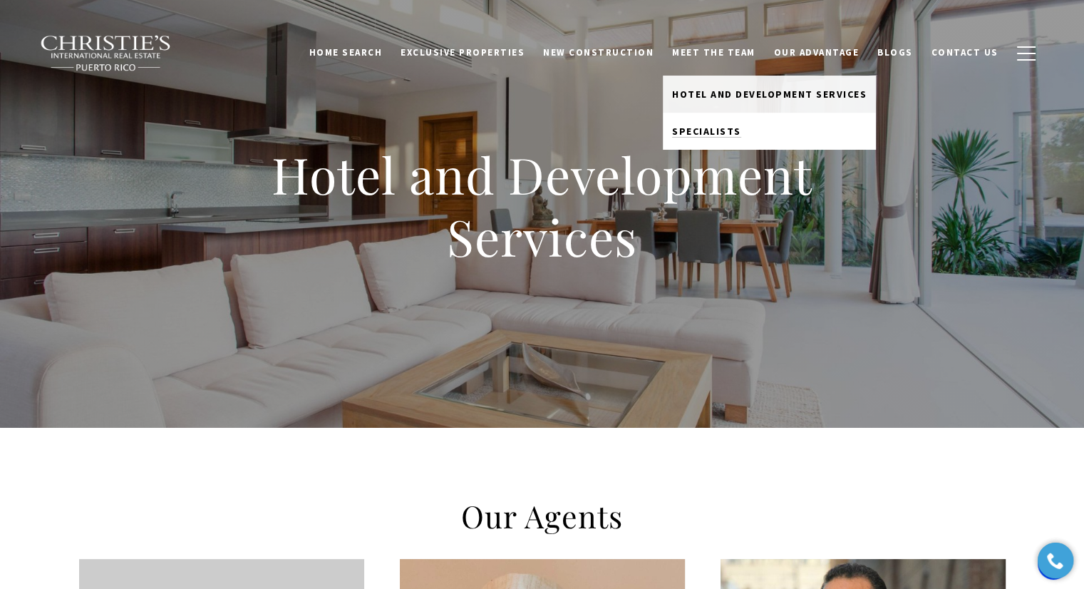
click at [733, 125] on span "Specialists" at bounding box center [706, 131] width 69 height 13
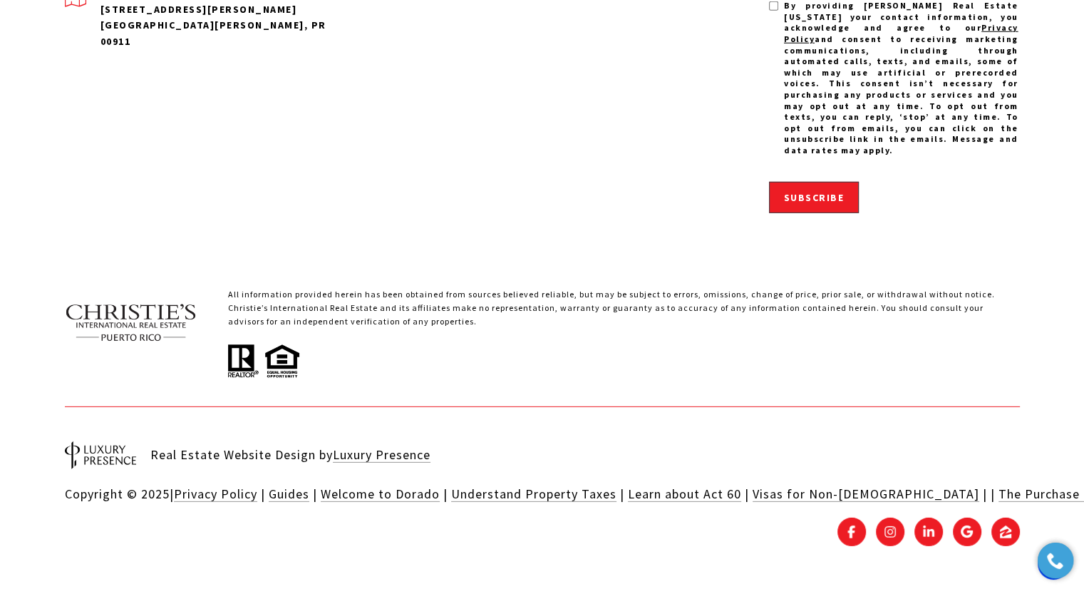
scroll to position [4902, 0]
click at [926, 530] on span "LINKEDIN - open in a new tab" at bounding box center [928, 531] width 13 height 13
